Goal: Transaction & Acquisition: Purchase product/service

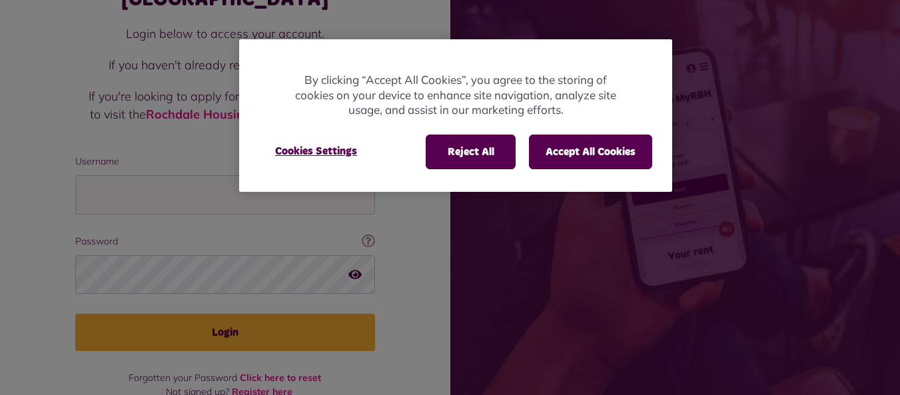
scroll to position [117, 0]
type input "**********"
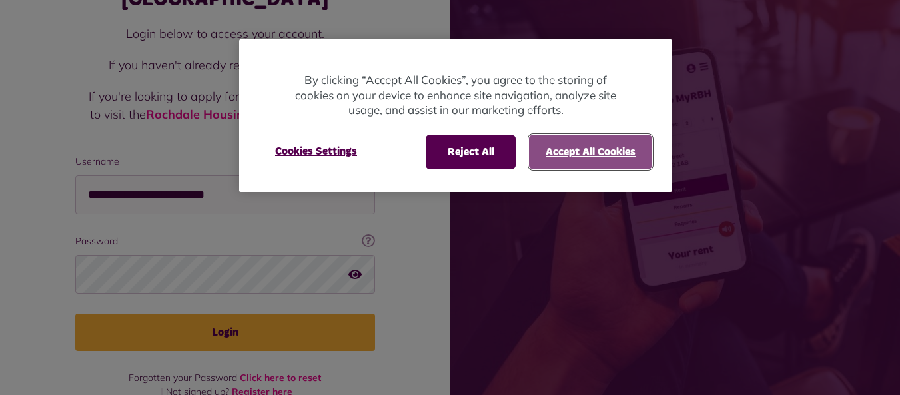
click at [543, 149] on button "Accept All Cookies" at bounding box center [590, 152] width 123 height 35
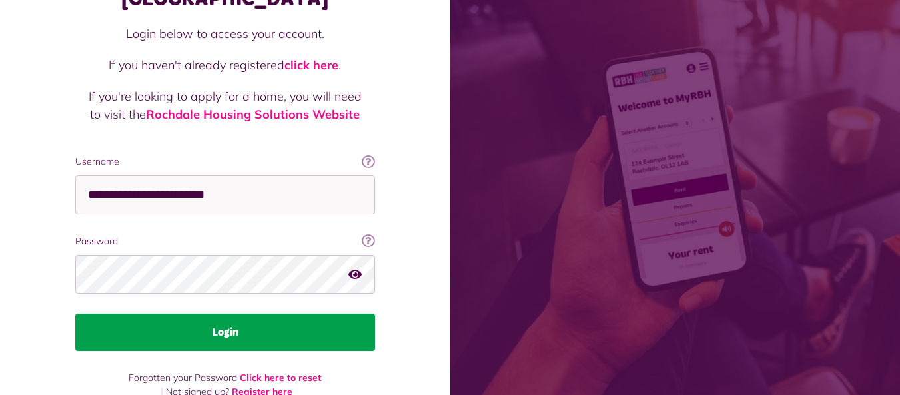
click at [221, 314] on button "Login" at bounding box center [225, 332] width 300 height 37
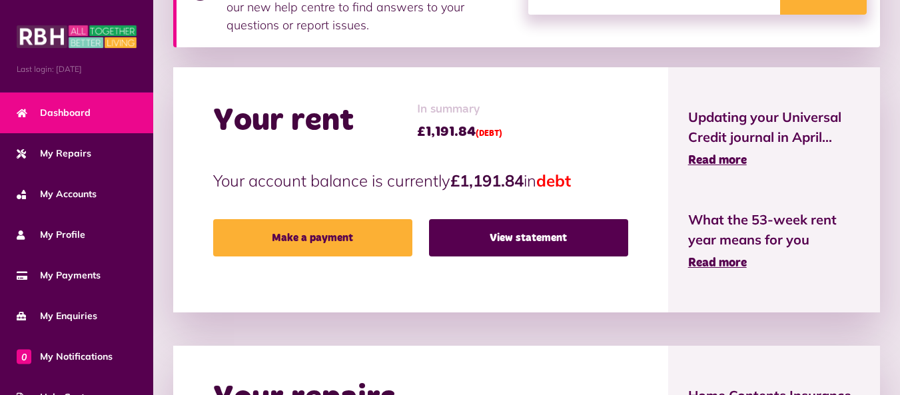
scroll to position [267, 0]
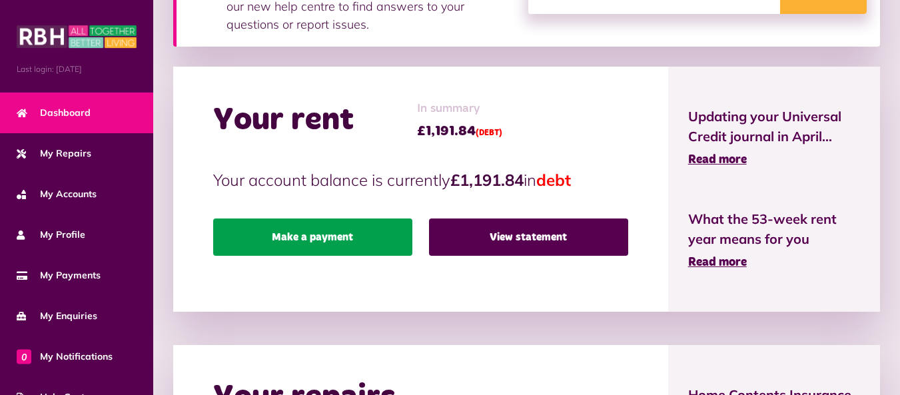
click at [360, 237] on link "Make a payment" at bounding box center [312, 237] width 199 height 37
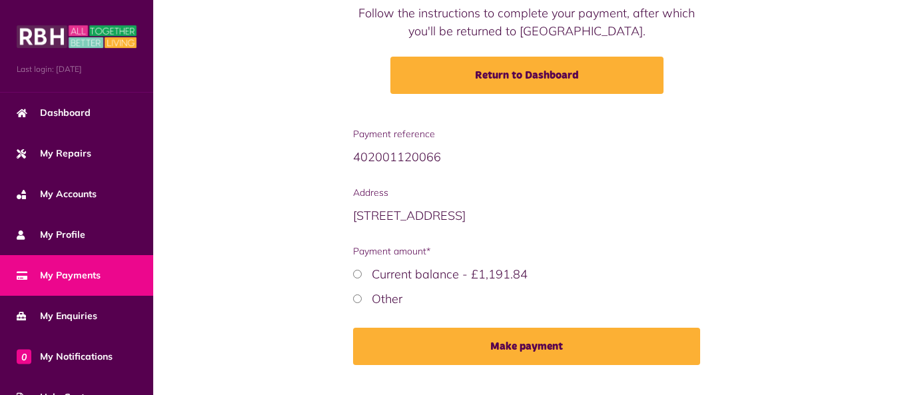
scroll to position [193, 0]
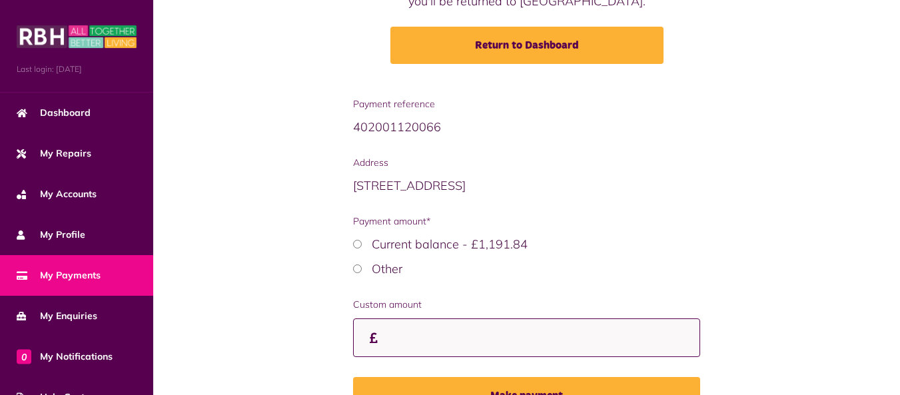
click at [433, 335] on input "Custom amount" at bounding box center [526, 338] width 347 height 39
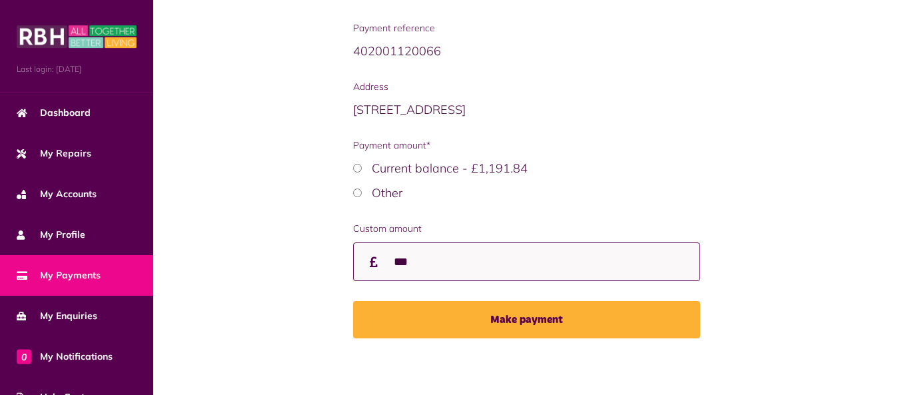
scroll to position [273, 0]
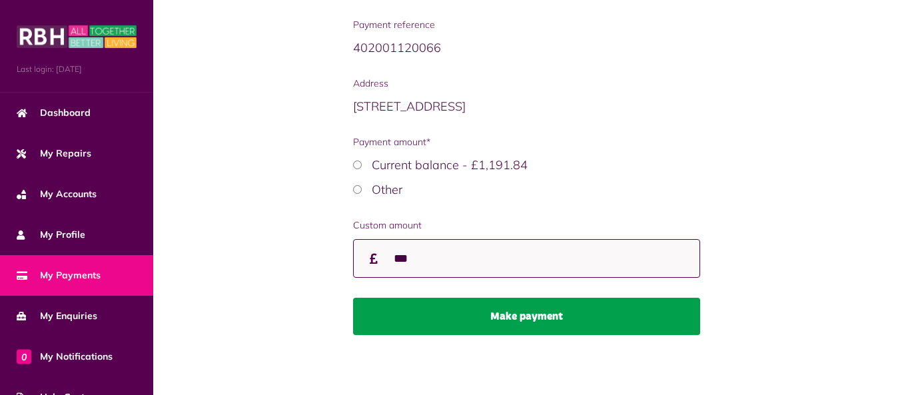
type input "***"
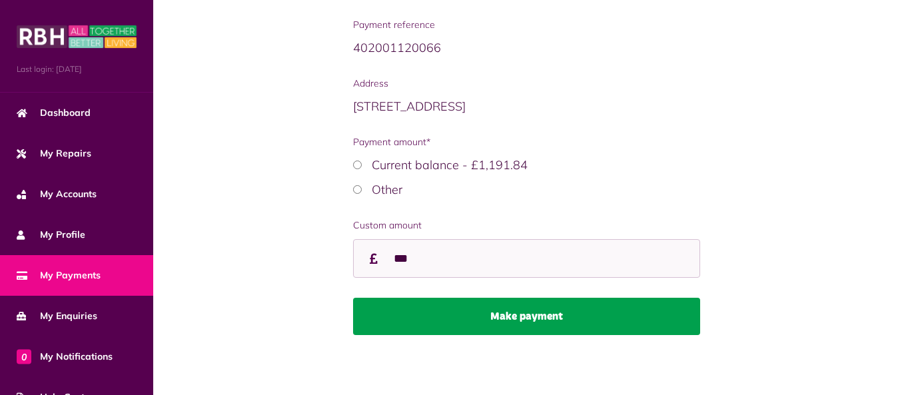
click at [435, 318] on button "Make payment" at bounding box center [526, 316] width 347 height 37
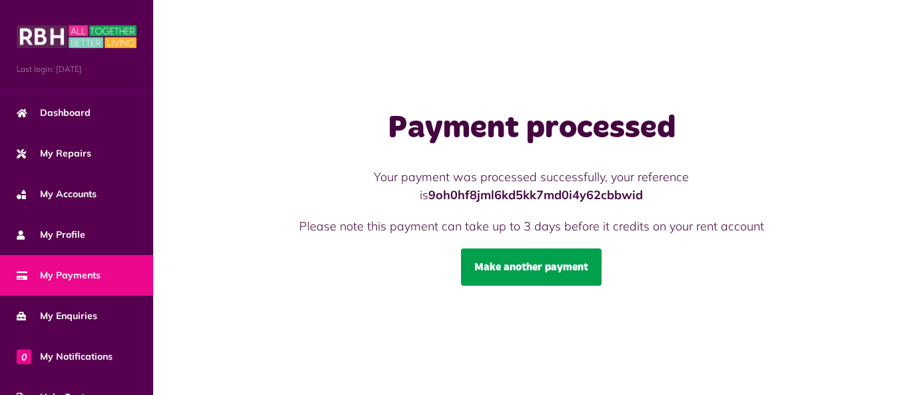
click at [537, 275] on link "Make another payment" at bounding box center [531, 267] width 141 height 37
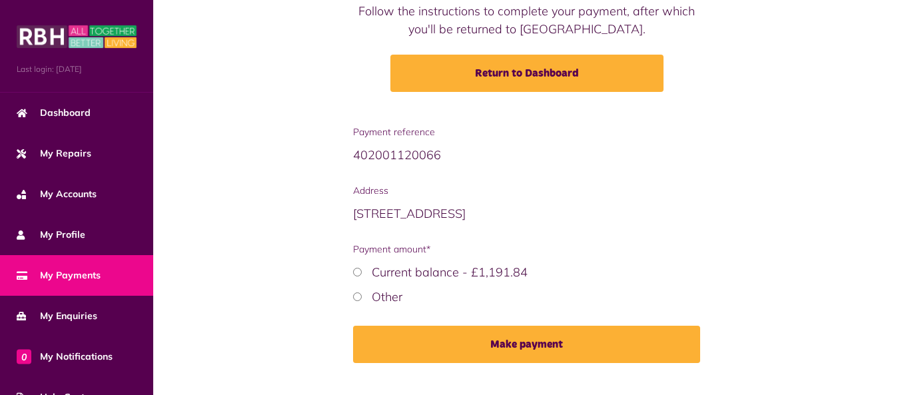
scroll to position [193, 0]
